Goal: Task Accomplishment & Management: Use online tool/utility

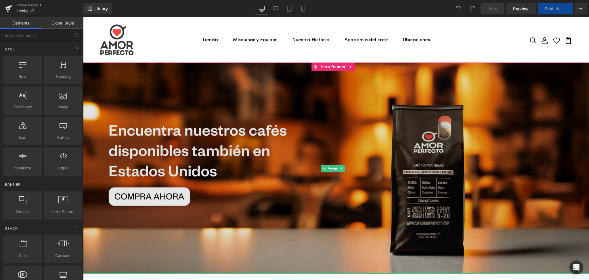
click at [316, 119] on img at bounding box center [336, 168] width 506 height 211
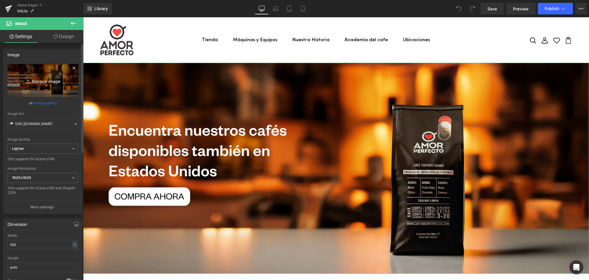
click at [44, 80] on icon "Replace Image" at bounding box center [43, 80] width 46 height 7
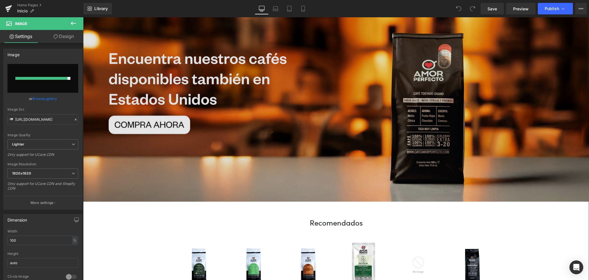
scroll to position [38, 0]
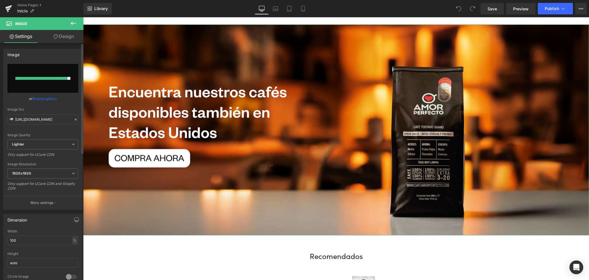
click at [47, 80] on input "file" at bounding box center [42, 78] width 71 height 29
click at [278, 7] on icon at bounding box center [276, 9] width 6 height 6
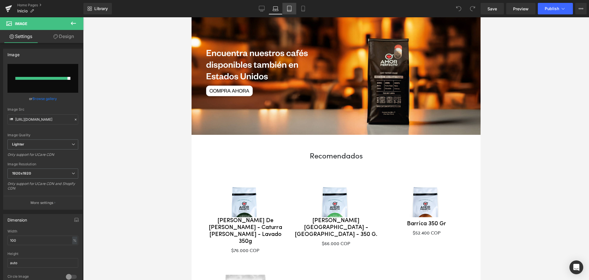
scroll to position [0, 0]
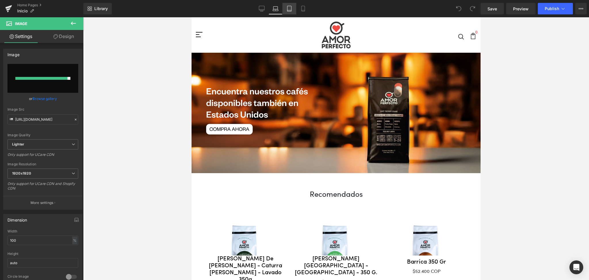
click at [290, 7] on icon at bounding box center [290, 9] width 6 height 6
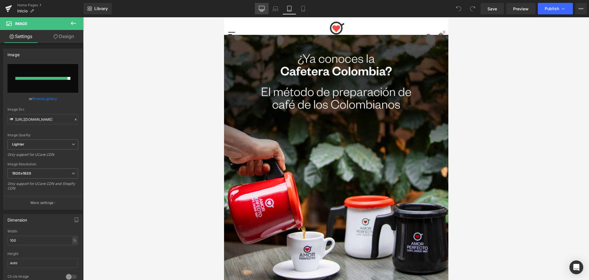
click at [261, 8] on icon at bounding box center [262, 9] width 6 height 6
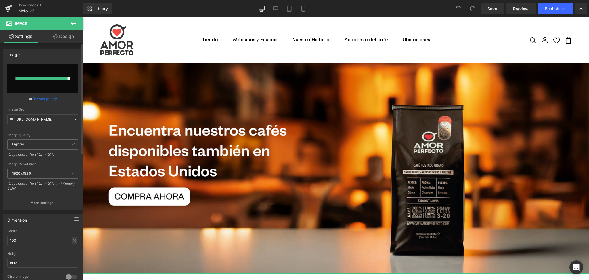
click at [37, 75] on input "file" at bounding box center [42, 78] width 71 height 29
type input "C:\fakepath\Banners_Amor y Amistad-10.png"
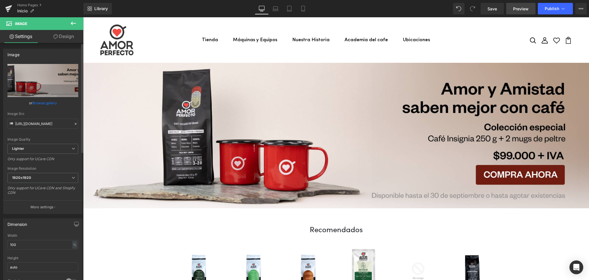
click at [516, 11] on span "Preview" at bounding box center [521, 9] width 16 height 6
click at [522, 11] on span "Preview" at bounding box center [521, 9] width 16 height 6
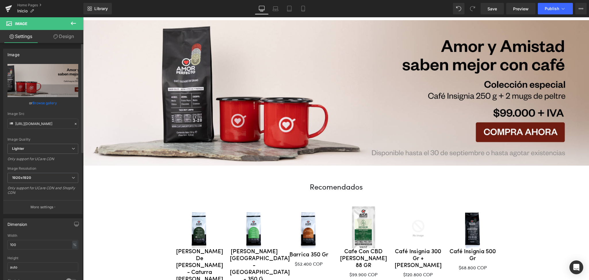
scroll to position [115, 0]
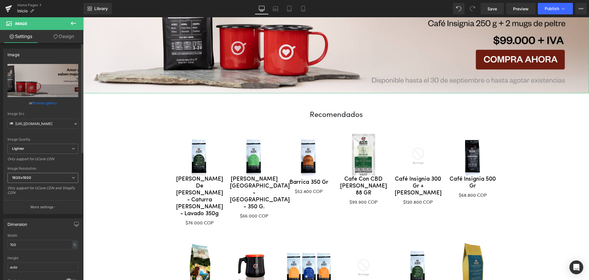
click at [43, 177] on span "1920x1920" at bounding box center [42, 178] width 71 height 10
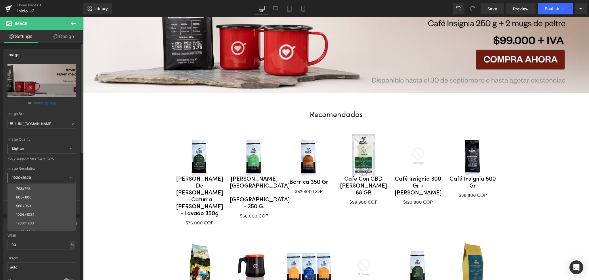
scroll to position [82, 0]
click at [57, 163] on div "Only support for UCare CDN" at bounding box center [41, 161] width 68 height 8
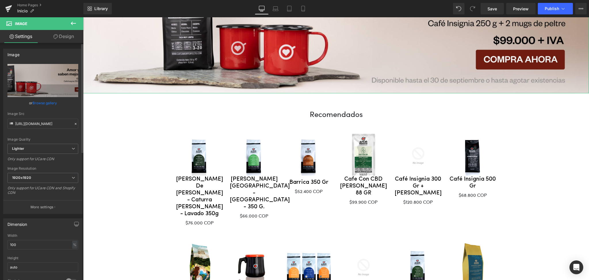
click at [37, 206] on p "More settings" at bounding box center [42, 206] width 23 height 5
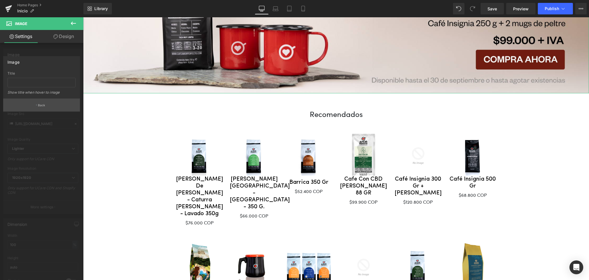
click at [39, 106] on p "Back" at bounding box center [41, 105] width 7 height 4
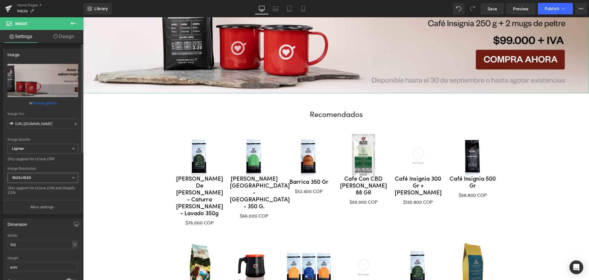
click at [39, 178] on span "1920x1920" at bounding box center [42, 178] width 71 height 10
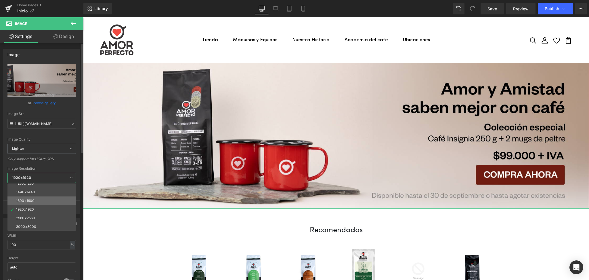
scroll to position [44, 0]
click at [276, 9] on icon at bounding box center [276, 9] width 6 height 6
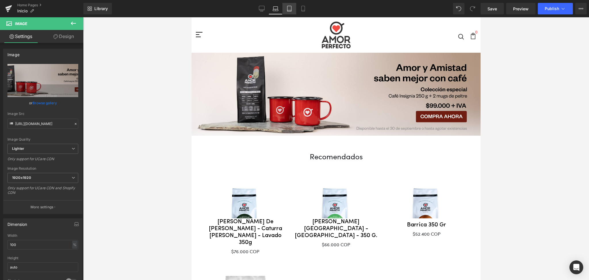
click at [286, 9] on link "Tablet" at bounding box center [290, 9] width 14 height 12
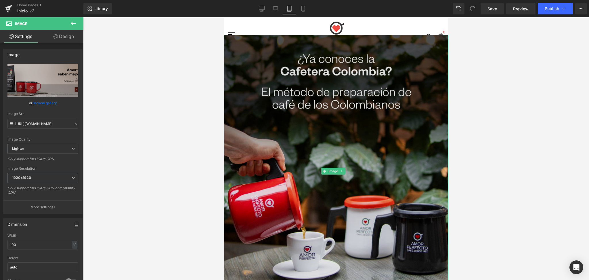
click at [302, 149] on img at bounding box center [336, 171] width 224 height 272
